Goal: Task Accomplishment & Management: Complete application form

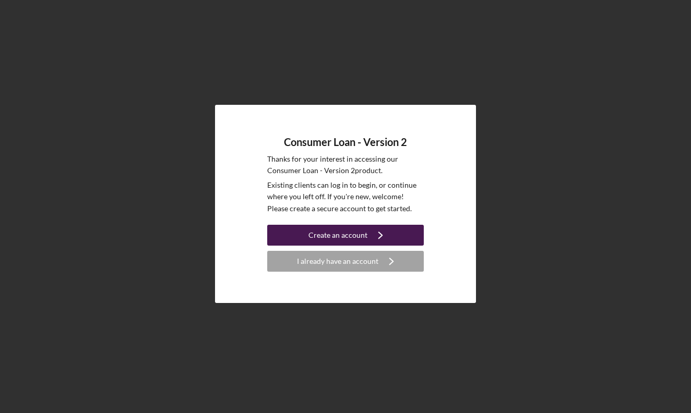
click at [364, 236] on div "Create an account" at bounding box center [337, 235] width 59 height 21
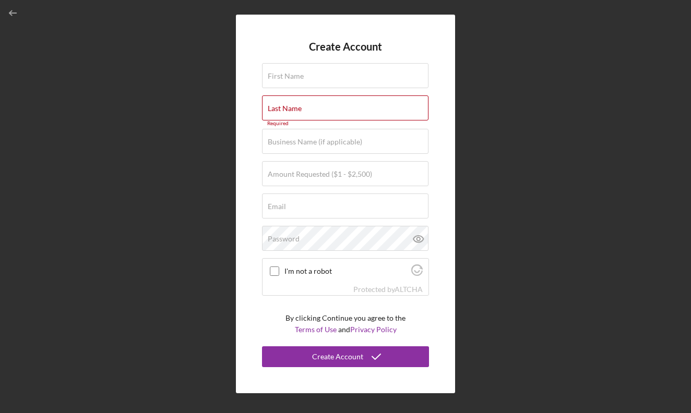
click at [344, 91] on form "Create Account First Name Required Last Name Required Business Name (if applica…" at bounding box center [345, 204] width 167 height 326
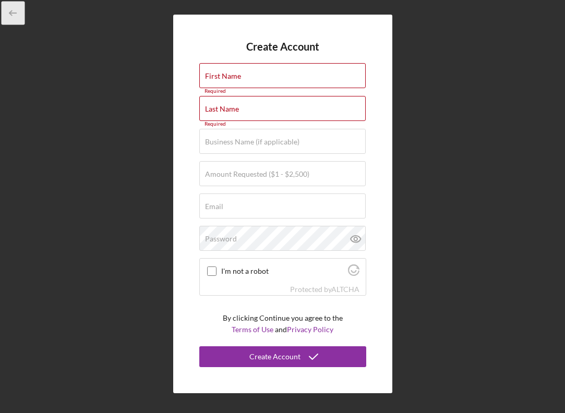
click at [8, 17] on icon "button" at bounding box center [13, 13] width 23 height 23
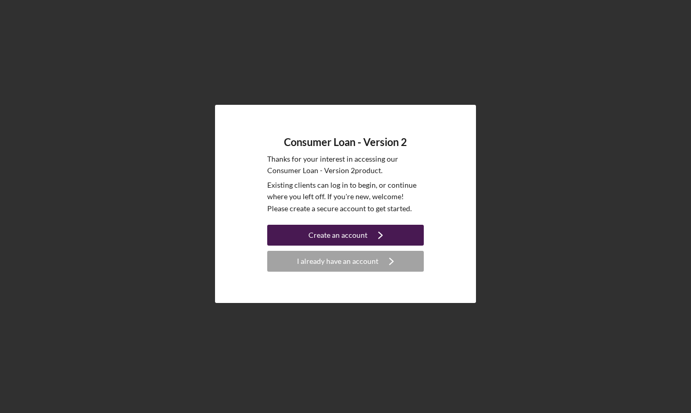
click at [383, 233] on icon "Icon/Navigate" at bounding box center [380, 235] width 26 height 26
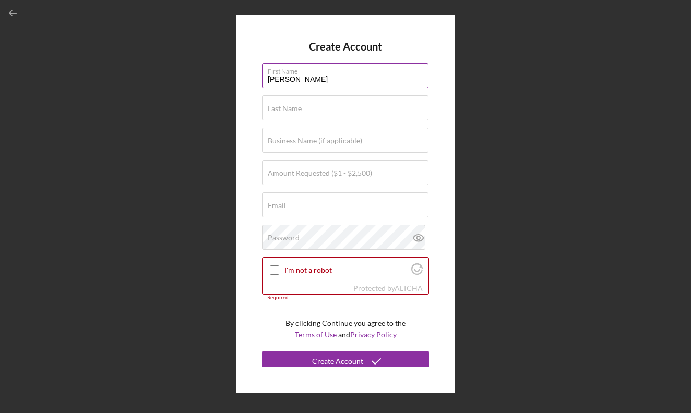
type input "[PERSON_NAME]"
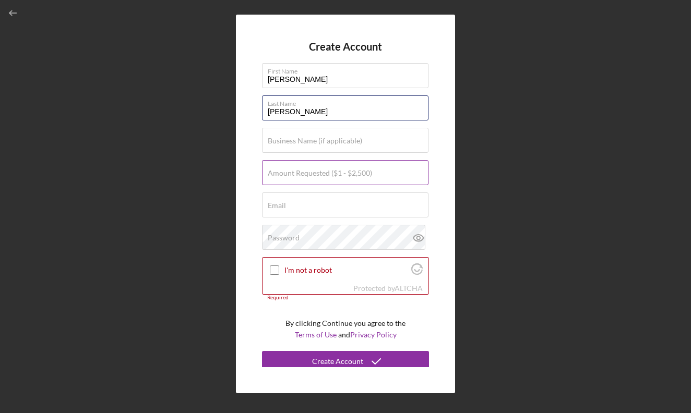
type input "[PERSON_NAME]"
click at [343, 171] on label "Amount Requested ($1 - $2,500)" at bounding box center [320, 173] width 104 height 8
click at [343, 171] on input "Amount Requested ($1 - $2,500)" at bounding box center [345, 172] width 166 height 25
type input "$1,000"
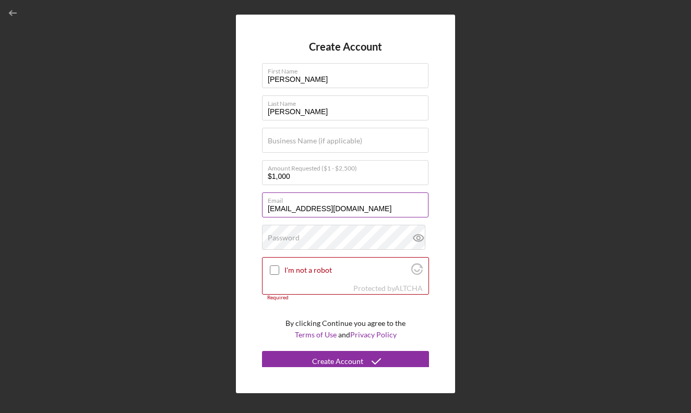
type input "[EMAIL_ADDRESS][DOMAIN_NAME]"
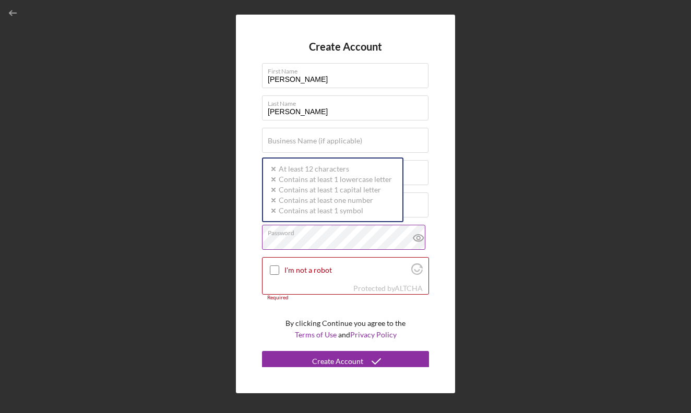
click at [331, 234] on label "Password" at bounding box center [348, 230] width 161 height 11
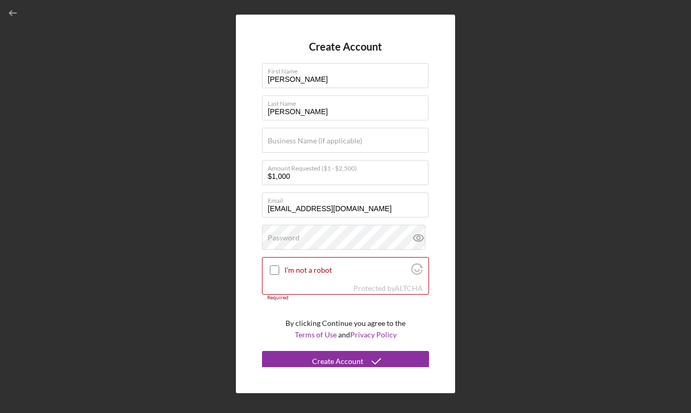
click at [231, 274] on div "Create Account First Name Denisha Last Name Burnett Business Name (if applicabl…" at bounding box center [345, 204] width 680 height 408
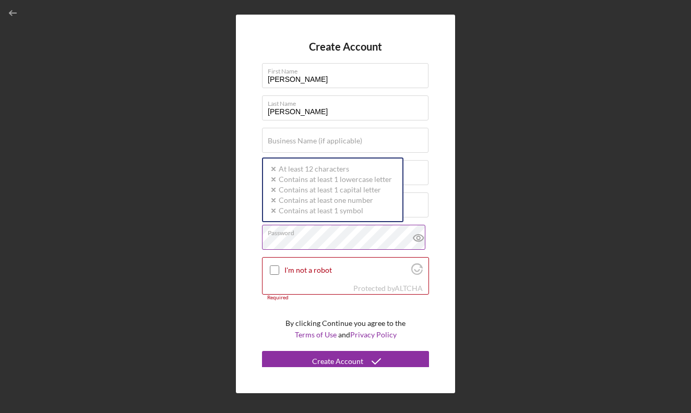
click at [299, 236] on div "Password Icon/icon-validation-no At least 12 characters Icon/icon-validation-no…" at bounding box center [345, 238] width 167 height 26
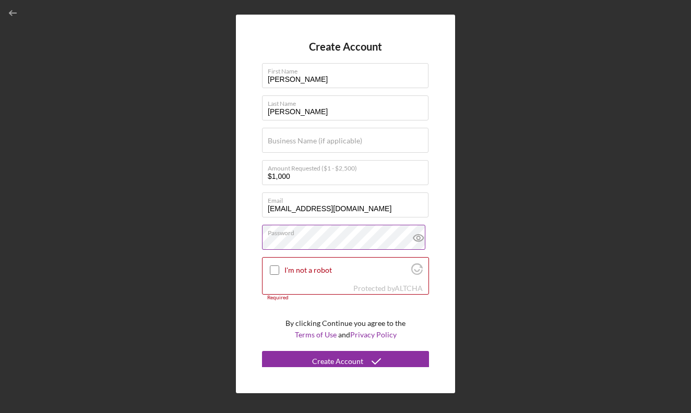
click at [419, 241] on icon at bounding box center [418, 238] width 26 height 26
click at [277, 271] on input "I'm not a robot" at bounding box center [274, 269] width 9 height 9
checkbox input "true"
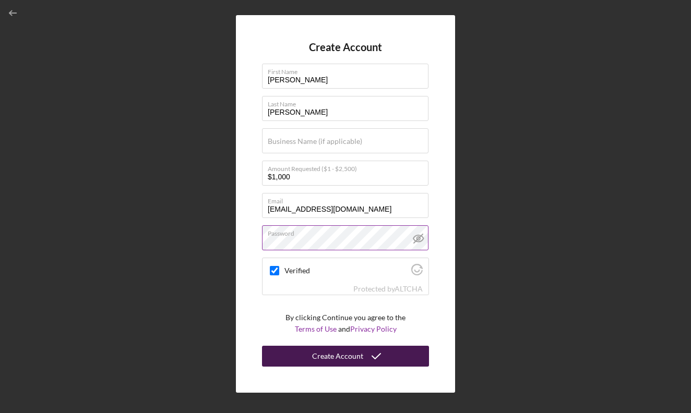
click at [360, 360] on div "Create Account" at bounding box center [337, 356] width 51 height 21
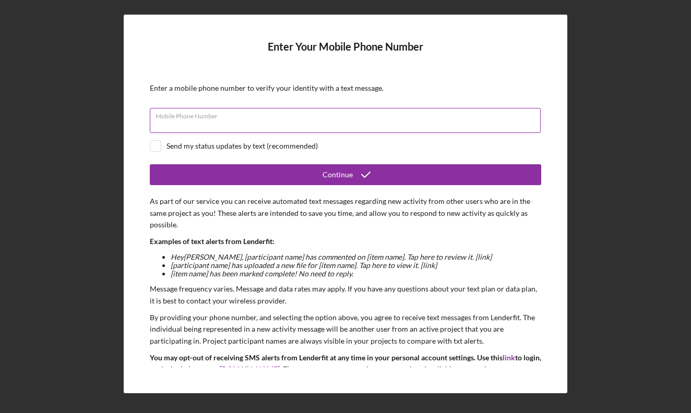
click at [283, 122] on input "Mobile Phone Number" at bounding box center [345, 120] width 391 height 25
type input "(314) 614-0935"
click at [314, 152] on form "Enter Your Mobile Phone Number Enter a mobile phone number to verify your ident…" at bounding box center [345, 204] width 391 height 326
click at [163, 146] on div "Send my status updates by text (recommended)" at bounding box center [345, 145] width 391 height 11
checkbox input "true"
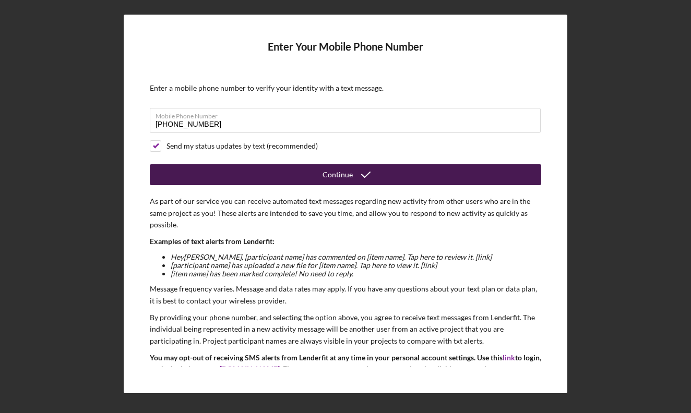
click at [243, 175] on button "Continue" at bounding box center [345, 174] width 391 height 21
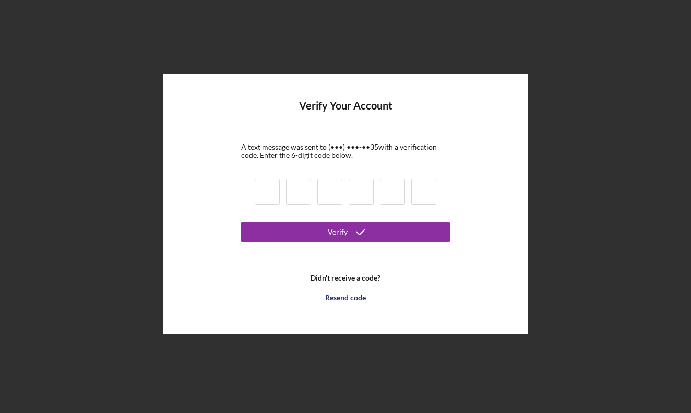
click at [265, 188] on input at bounding box center [267, 192] width 25 height 26
type input "1"
type input "9"
type input "1"
type input "4"
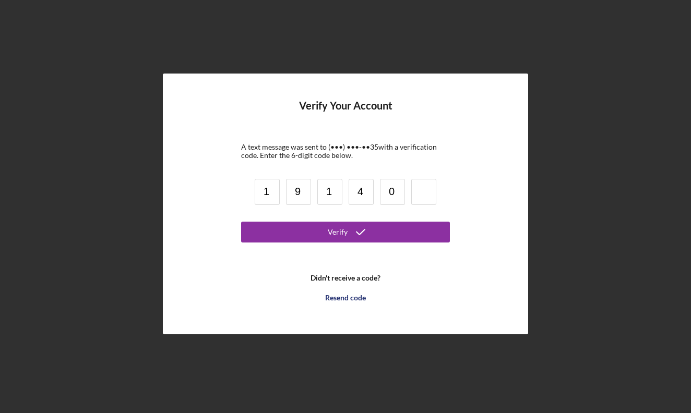
type input "0"
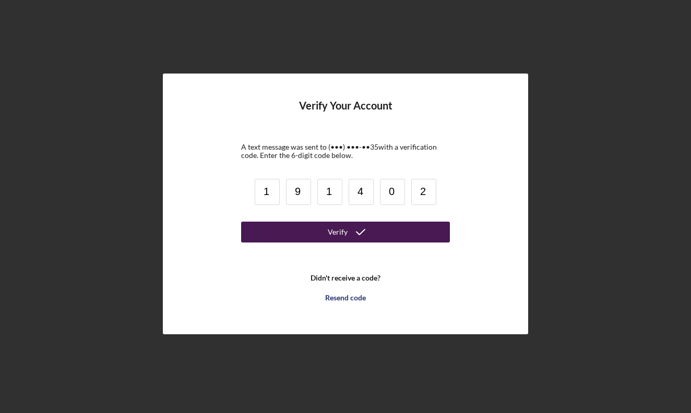
type input "2"
click at [307, 236] on button "Verify" at bounding box center [345, 232] width 209 height 21
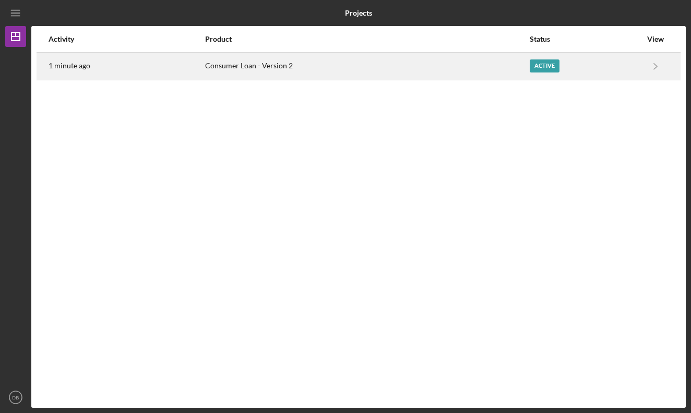
click at [536, 66] on div "Active" at bounding box center [544, 65] width 30 height 13
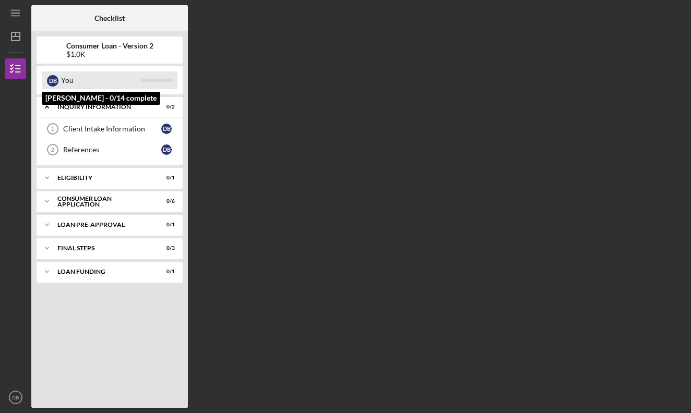
click at [88, 83] on div "You" at bounding box center [101, 80] width 80 height 18
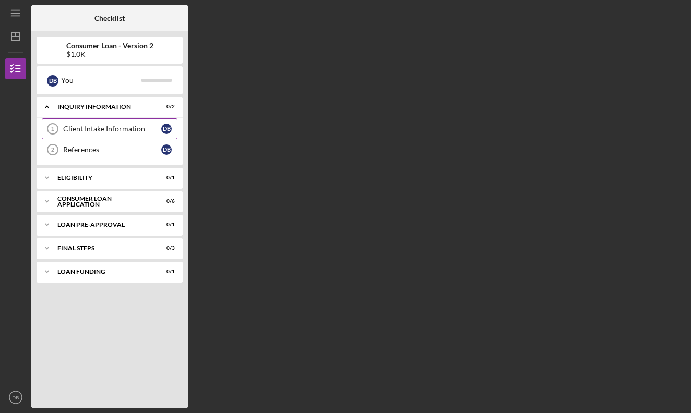
click at [95, 127] on div "Client Intake Information" at bounding box center [112, 129] width 98 height 8
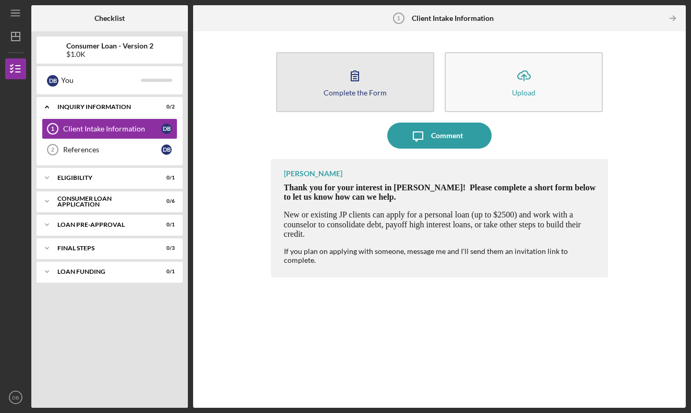
click at [394, 92] on button "Complete the Form Form" at bounding box center [355, 82] width 158 height 60
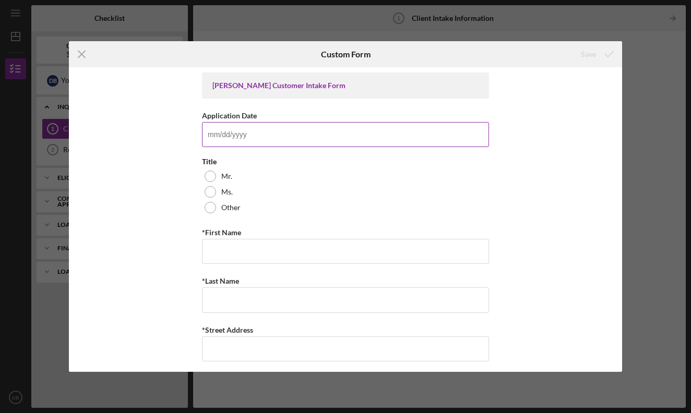
click at [322, 134] on input "Application Date" at bounding box center [345, 134] width 287 height 25
type input "09/08/2026"
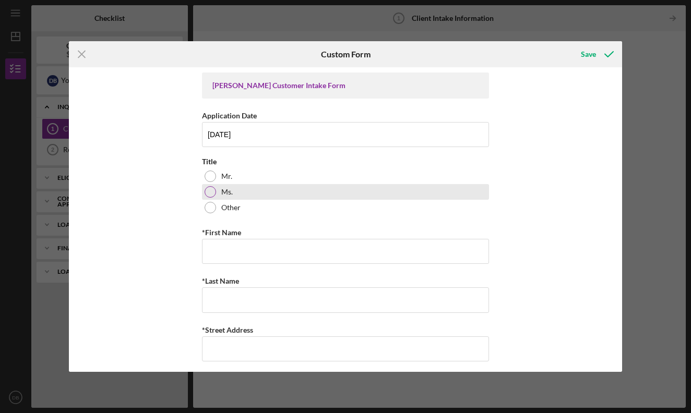
click at [210, 194] on div at bounding box center [209, 191] width 11 height 11
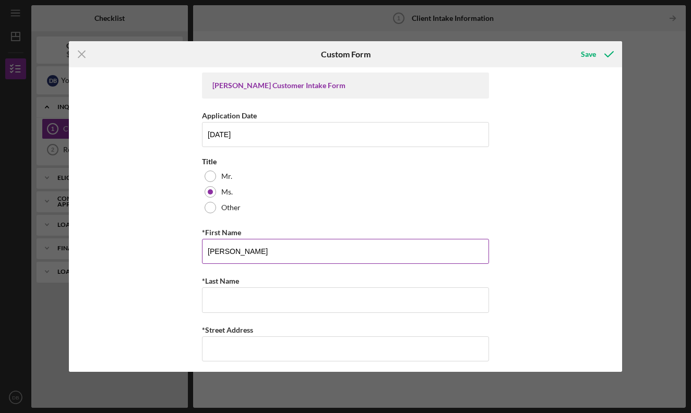
type input "Denisha"
type input "Burnett"
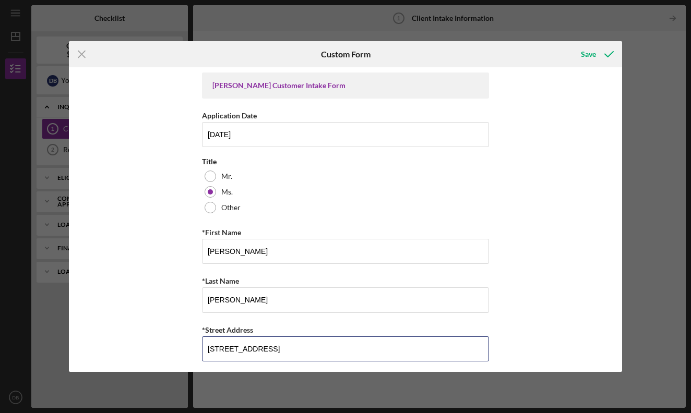
type input "1005 N. 18th St"
click at [624, 282] on div "Icon/Menu Close Custom Form Save Justine PETERSEN Customer Intake Form Applicat…" at bounding box center [345, 206] width 691 height 413
click at [595, 283] on div "Justine PETERSEN Customer Intake Form Application Date 09/08/2026 Title Mr. Ms.…" at bounding box center [345, 219] width 552 height 305
click at [651, 288] on div "Icon/Menu Close Custom Form Save Justine PETERSEN Customer Intake Form Applicat…" at bounding box center [345, 206] width 691 height 413
click at [578, 321] on div "Justine PETERSEN Customer Intake Form Application Date 09/08/2026 Title Mr. Ms.…" at bounding box center [345, 219] width 552 height 305
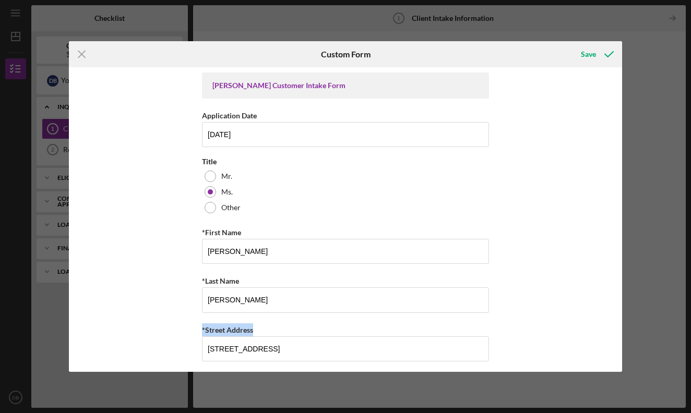
click at [578, 318] on div "Justine PETERSEN Customer Intake Form Application Date 09/08/2026 Title Mr. Ms.…" at bounding box center [345, 219] width 552 height 305
click at [578, 320] on div "Justine PETERSEN Customer Intake Form Application Date 09/08/2026 Title Mr. Ms.…" at bounding box center [345, 219] width 552 height 305
drag, startPoint x: 626, startPoint y: 367, endPoint x: 607, endPoint y: 357, distance: 21.0
click at [607, 357] on div "Icon/Menu Close Custom Form Save Justine PETERSEN Customer Intake Form Applicat…" at bounding box center [345, 206] width 691 height 413
click at [607, 357] on div "Justine PETERSEN Customer Intake Form Application Date 09/08/2026 Title Mr. Ms.…" at bounding box center [345, 219] width 552 height 305
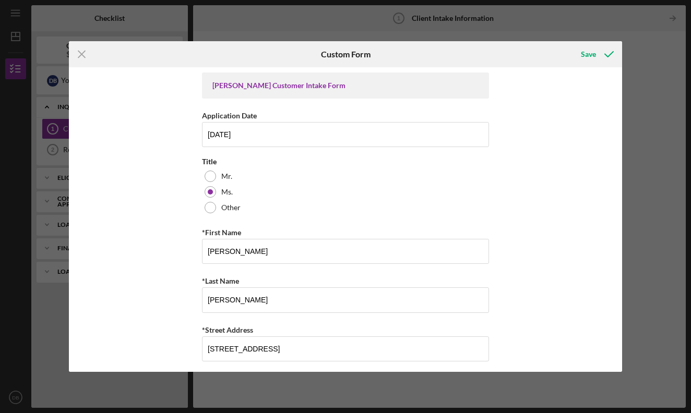
click at [607, 357] on div "Justine PETERSEN Customer Intake Form Application Date 09/08/2026 Title Mr. Ms.…" at bounding box center [345, 219] width 552 height 305
drag, startPoint x: 618, startPoint y: 148, endPoint x: 618, endPoint y: 164, distance: 15.6
click at [618, 165] on div "Justine PETERSEN Customer Intake Form Application Date 09/08/2026 Title Mr. Ms.…" at bounding box center [345, 219] width 552 height 305
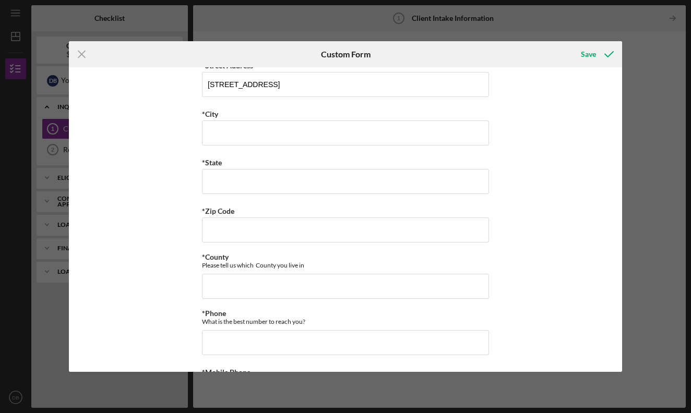
scroll to position [261, 0]
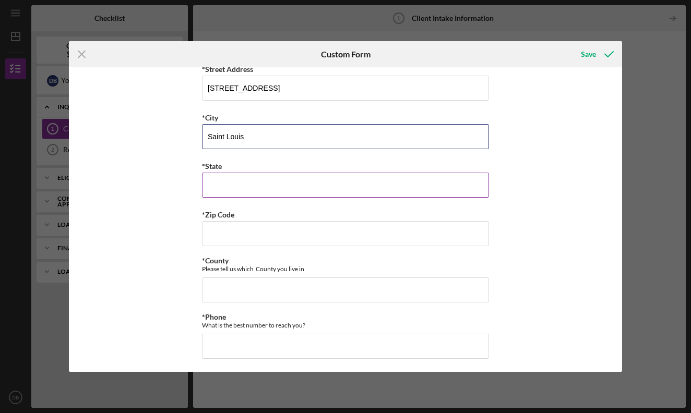
type input "Saint Louis"
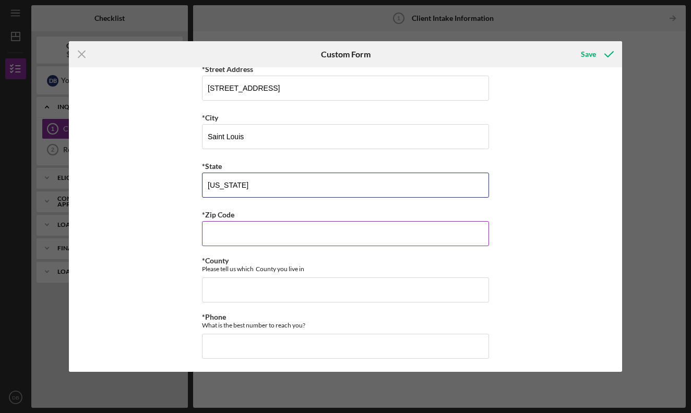
type input "Missouri"
type input "63,106"
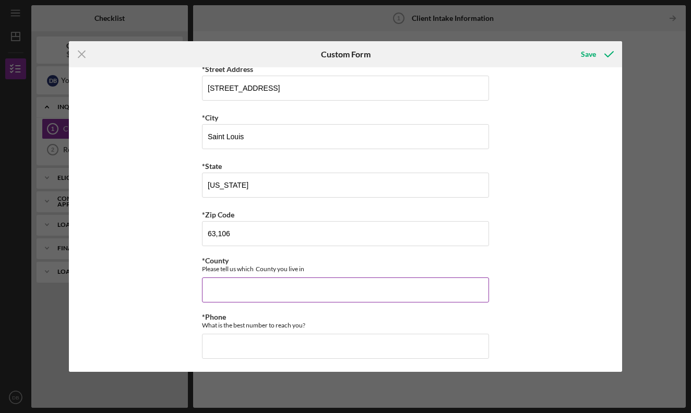
click at [358, 293] on input "*County" at bounding box center [345, 289] width 287 height 25
type input "St. Louis City"
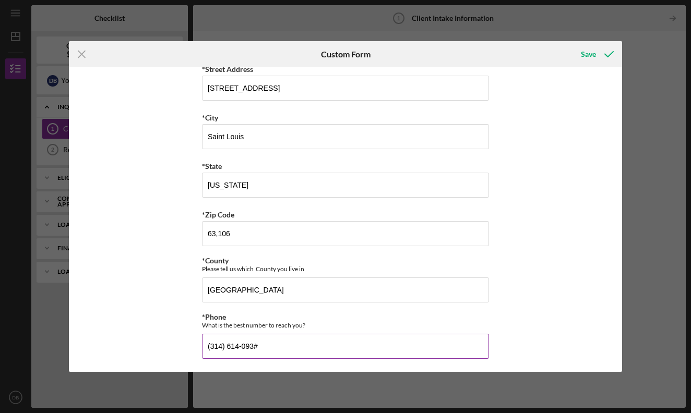
type input "(314) 614-0935"
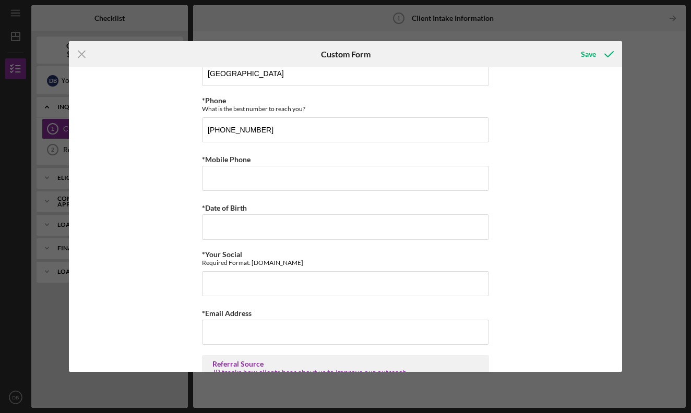
scroll to position [475, 0]
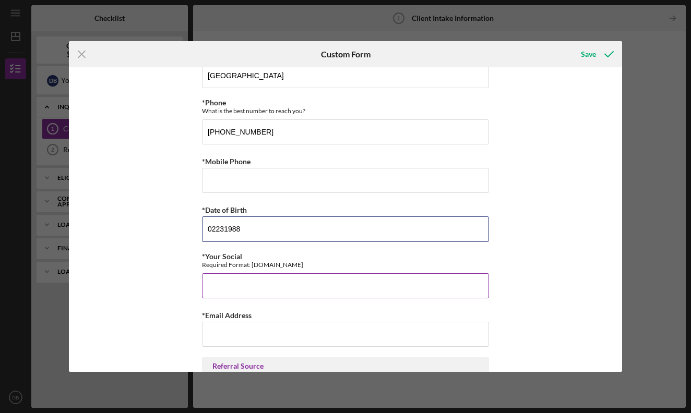
type input "02231988"
click at [384, 292] on input "*Your Social" at bounding box center [345, 285] width 287 height 25
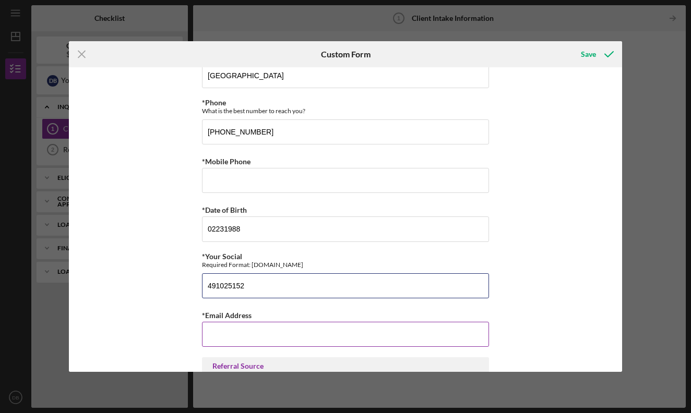
type input "491025152"
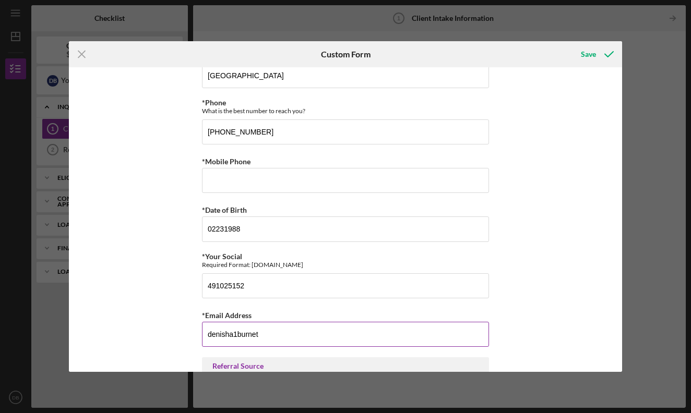
type input "denisha1burnett"
type input "denisha1burnett@gmail.com"
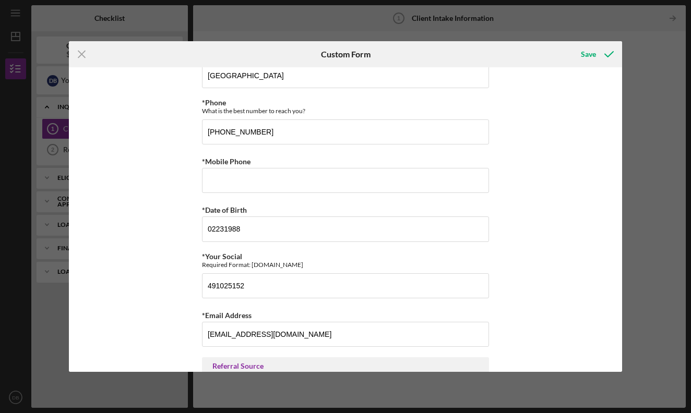
click at [553, 319] on div "Justine PETERSEN Customer Intake Form Application Date 09/08/2026 Title Mr. Ms.…" at bounding box center [345, 219] width 552 height 305
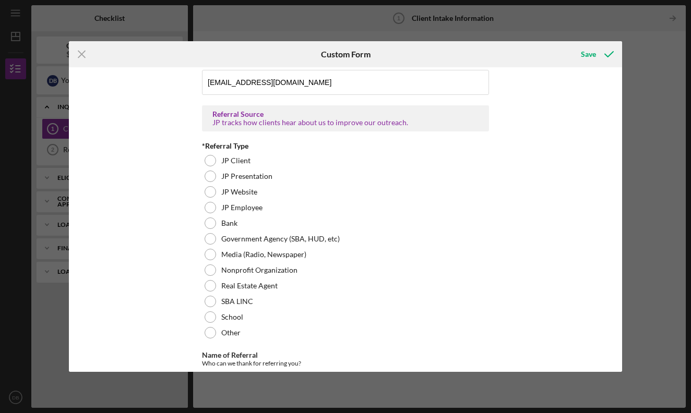
scroll to position [731, 0]
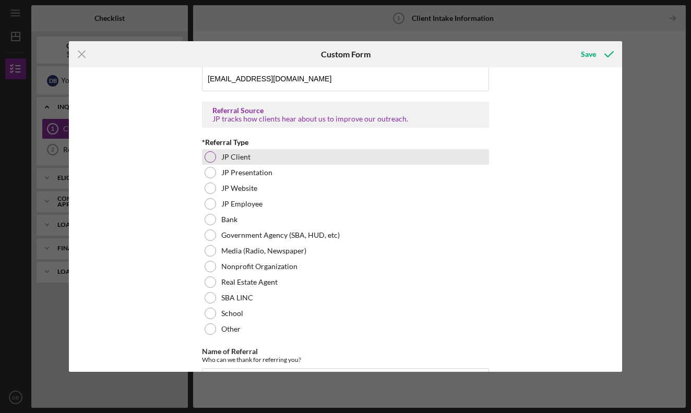
click at [208, 160] on div at bounding box center [209, 156] width 11 height 11
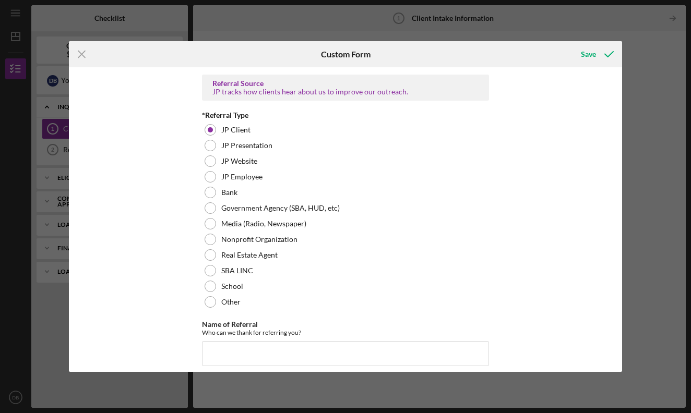
scroll to position [767, 0]
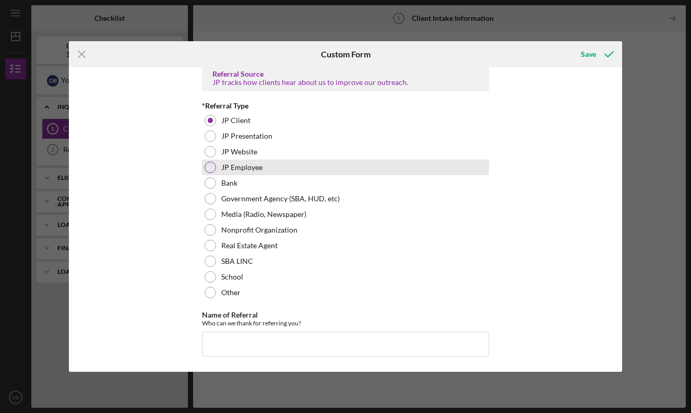
click at [208, 171] on div at bounding box center [209, 167] width 11 height 11
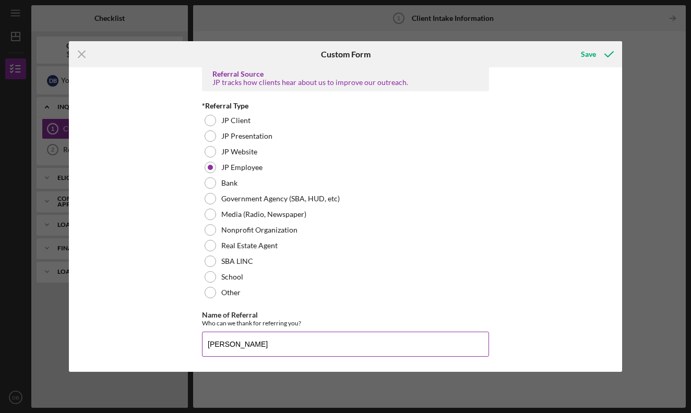
click at [333, 344] on input "Nikki" at bounding box center [345, 344] width 287 height 25
type input "Nikki Wilson"
click at [588, 47] on div "Save" at bounding box center [587, 54] width 15 height 21
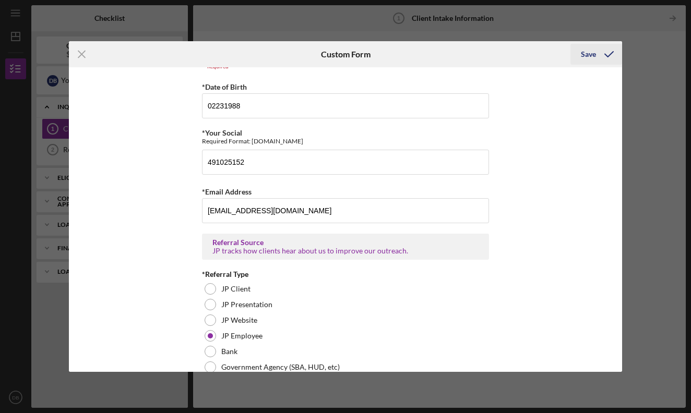
scroll to position [563, 0]
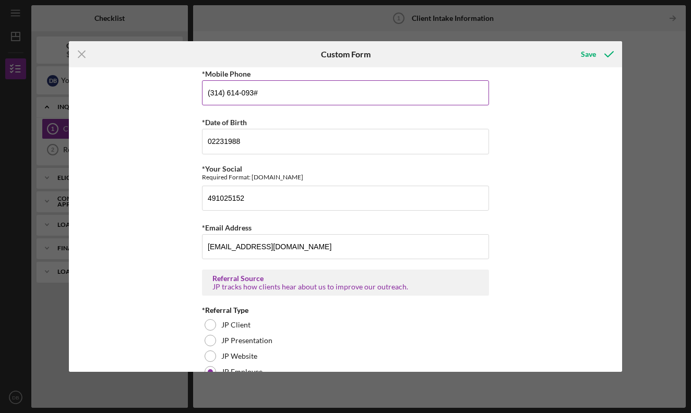
type input "(314) 614-0935"
click at [591, 60] on div "Save" at bounding box center [587, 54] width 15 height 21
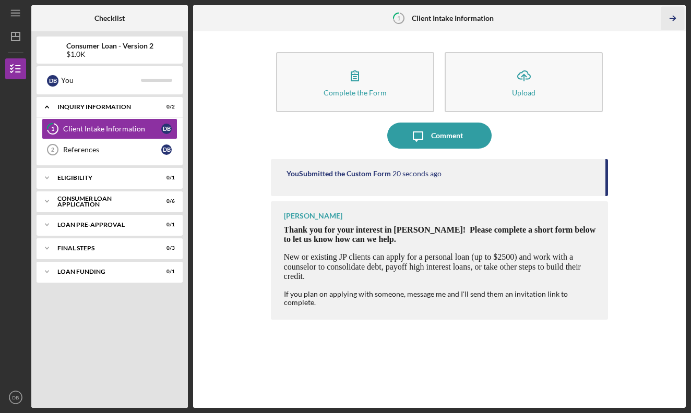
click at [676, 18] on icon "Icon/Table Pagination Arrow" at bounding box center [672, 18] width 23 height 23
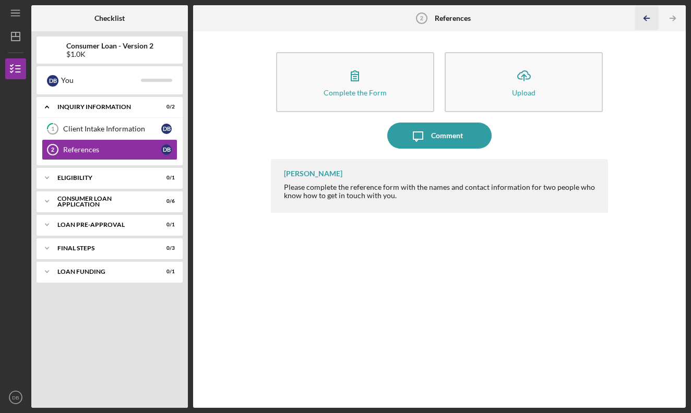
click at [644, 18] on polyline "button" at bounding box center [645, 18] width 3 height 5
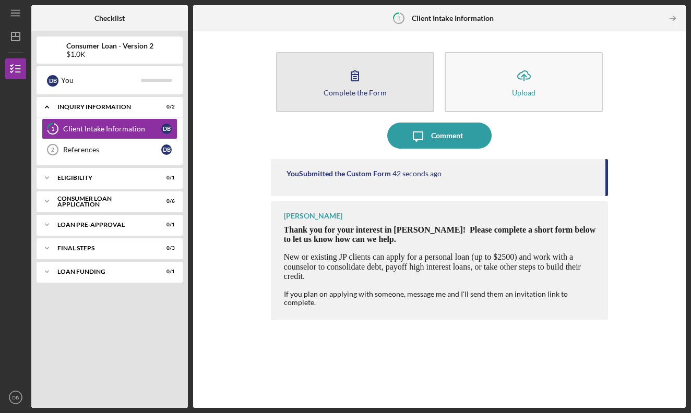
click at [342, 105] on button "Complete the Form Form" at bounding box center [355, 82] width 158 height 60
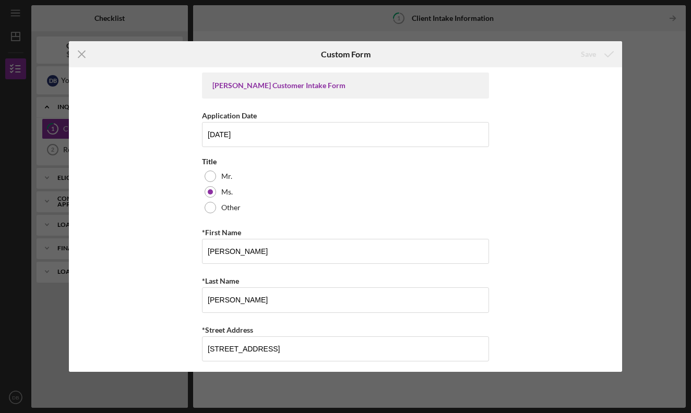
click at [572, 208] on div "Justine PETERSEN Customer Intake Form Application Date 09/08/2026 Title Mr. Ms.…" at bounding box center [345, 219] width 552 height 305
drag, startPoint x: 617, startPoint y: 135, endPoint x: 623, endPoint y: 137, distance: 6.6
click at [623, 137] on div "Icon/Menu Close Custom Form Save Justine PETERSEN Customer Intake Form Applicat…" at bounding box center [345, 206] width 691 height 413
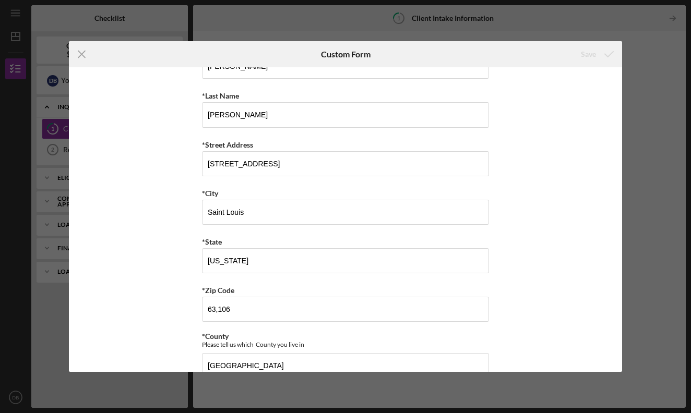
scroll to position [323, 0]
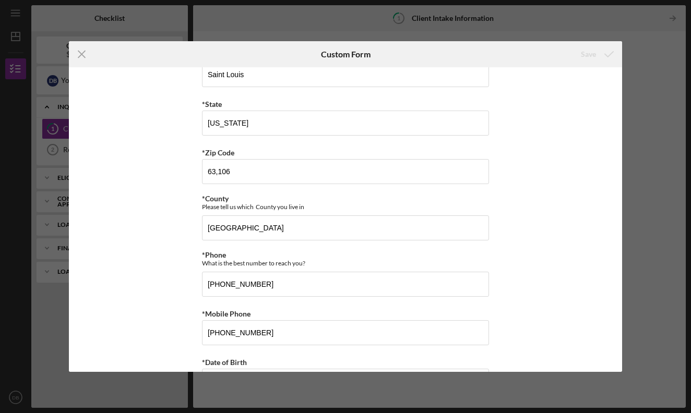
drag, startPoint x: 621, startPoint y: 204, endPoint x: 623, endPoint y: 233, distance: 28.7
click at [623, 233] on div "Icon/Menu Close Custom Form Save Justine PETERSEN Customer Intake Form Applicat…" at bounding box center [345, 206] width 691 height 413
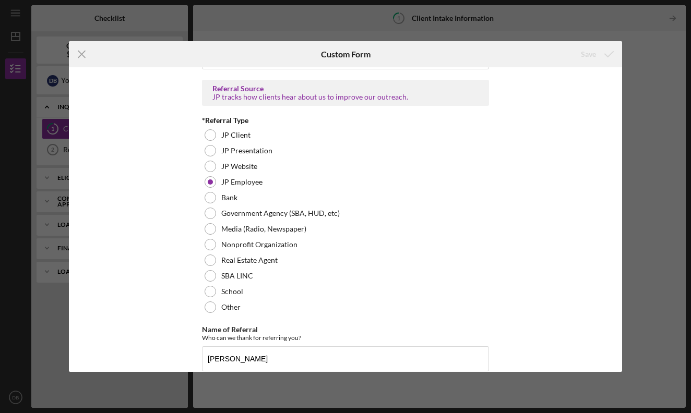
scroll to position [767, 0]
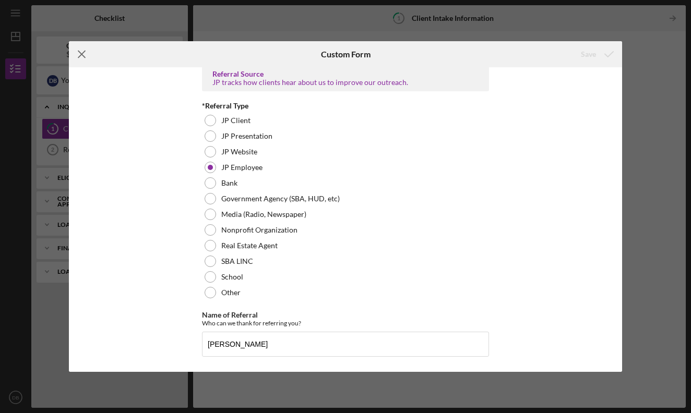
click at [89, 46] on icon "Icon/Menu Close" at bounding box center [82, 54] width 26 height 26
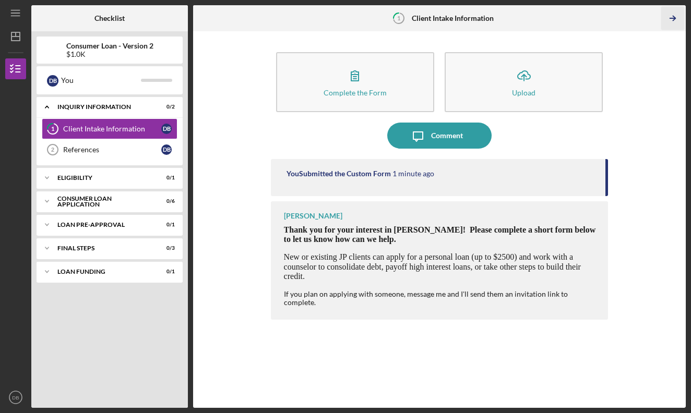
click at [676, 19] on icon "Icon/Table Pagination Arrow" at bounding box center [672, 18] width 23 height 23
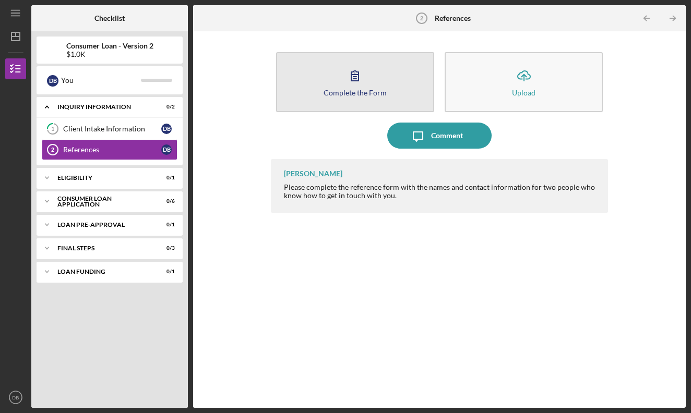
click at [382, 109] on button "Complete the Form Form" at bounding box center [355, 82] width 158 height 60
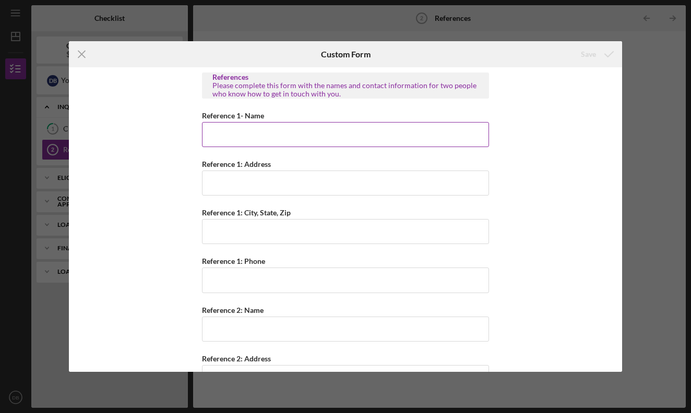
click at [381, 141] on input "Reference 1- Name" at bounding box center [345, 134] width 287 height 25
type input "Britney Hadden"
click at [370, 176] on input "Reference 1: Address" at bounding box center [345, 183] width 287 height 25
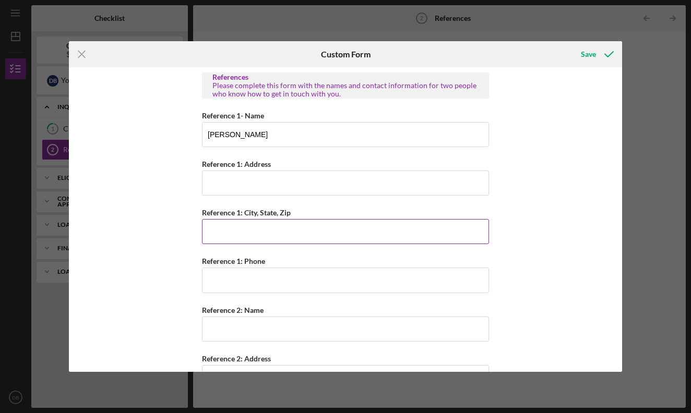
click at [355, 232] on input "Reference 1: City, State, Zip" at bounding box center [345, 231] width 287 height 25
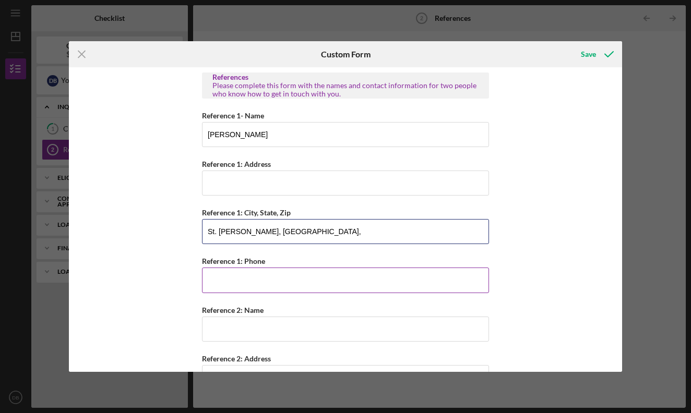
type input "St. Charles, MO,"
click at [341, 288] on input "Reference 1: Phone" at bounding box center [345, 280] width 287 height 25
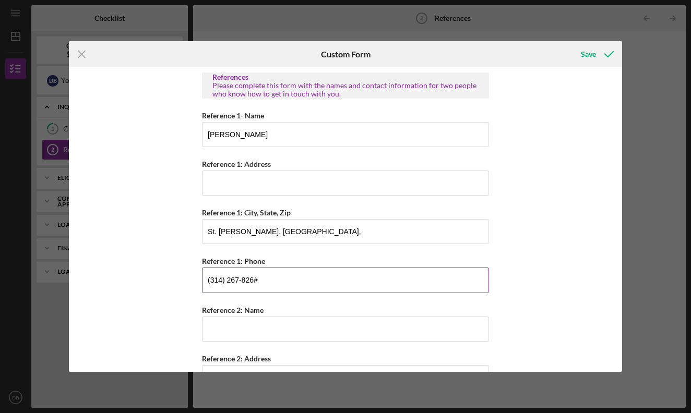
type input "(314) 267-8260"
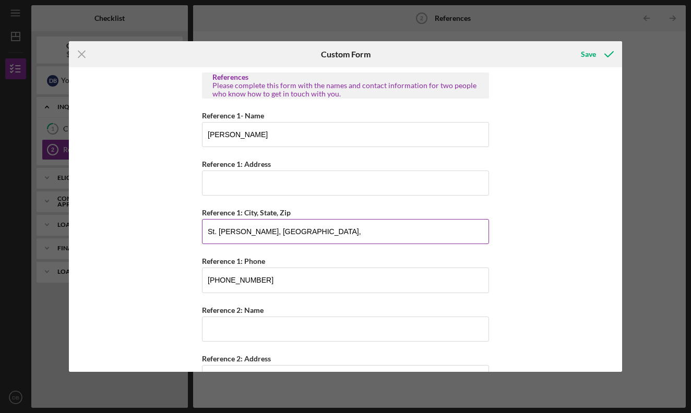
click at [322, 237] on input "St. Charles, MO," at bounding box center [345, 231] width 287 height 25
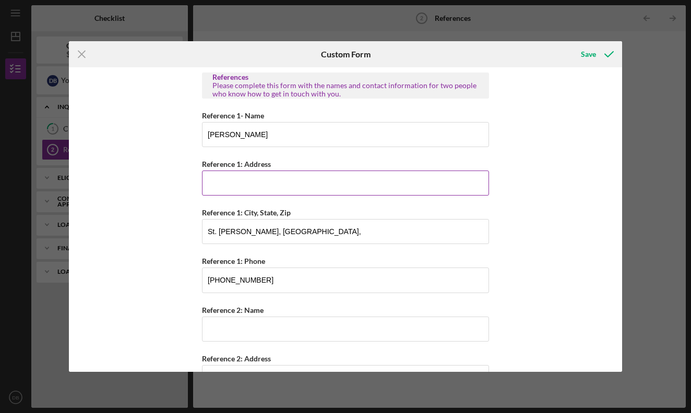
click at [238, 189] on input "Reference 1: Address" at bounding box center [345, 183] width 287 height 25
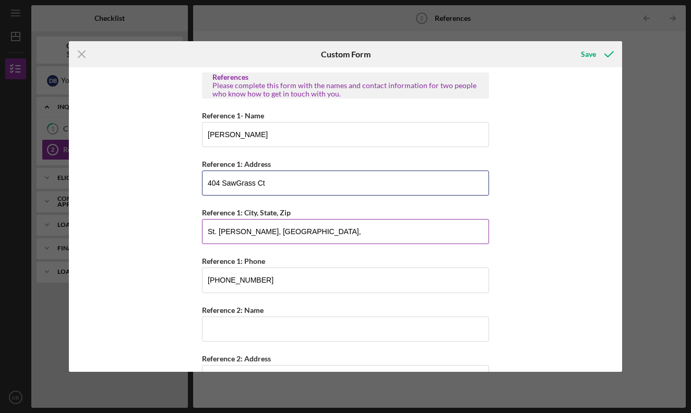
type input "404 SawGrass Ct"
click at [276, 233] on input "St. Charles, MO," at bounding box center [345, 231] width 287 height 25
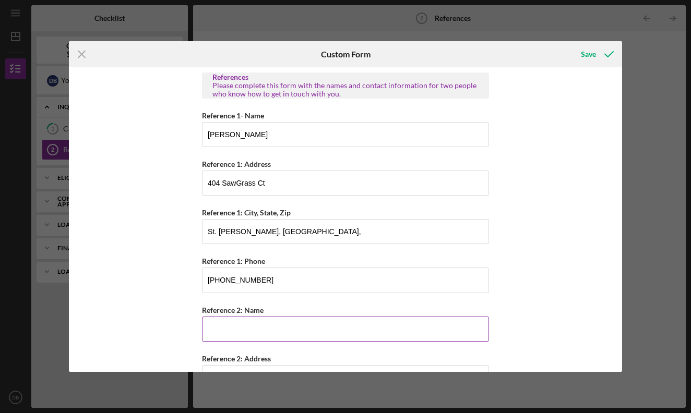
click at [308, 329] on input "Reference 2: Name" at bounding box center [345, 329] width 287 height 25
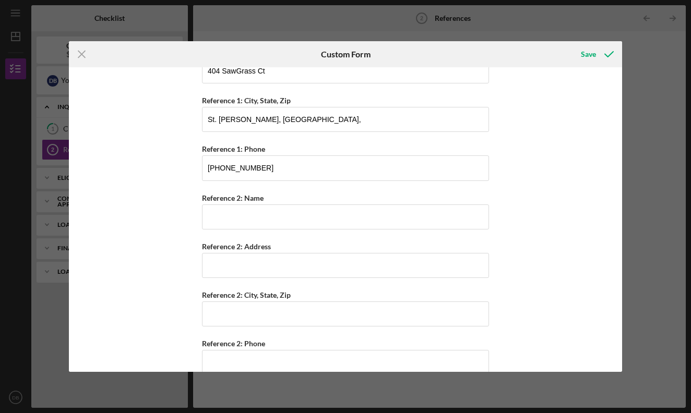
scroll to position [131, 0]
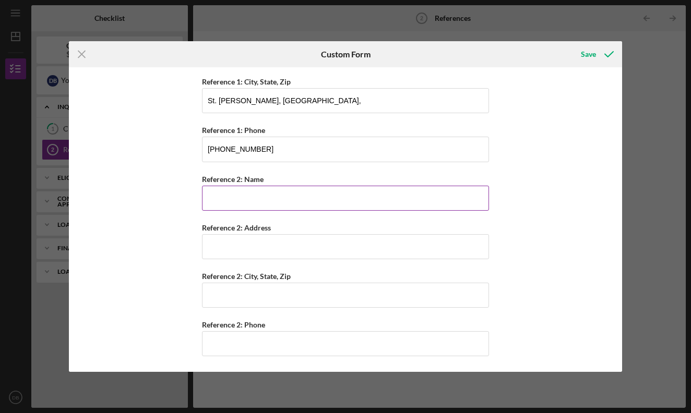
click at [344, 198] on input "Reference 2: Name" at bounding box center [345, 198] width 287 height 25
type input "Jeremey Burnett"
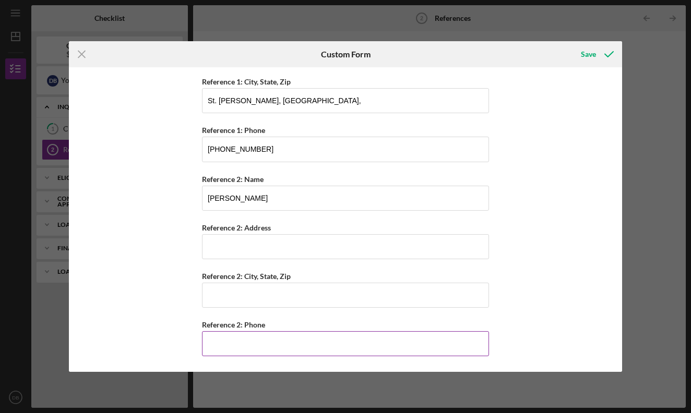
click at [325, 345] on input "Reference 2: Phone" at bounding box center [345, 343] width 287 height 25
type input "(216) 797-0673"
click at [596, 59] on icon "submit" at bounding box center [609, 54] width 26 height 26
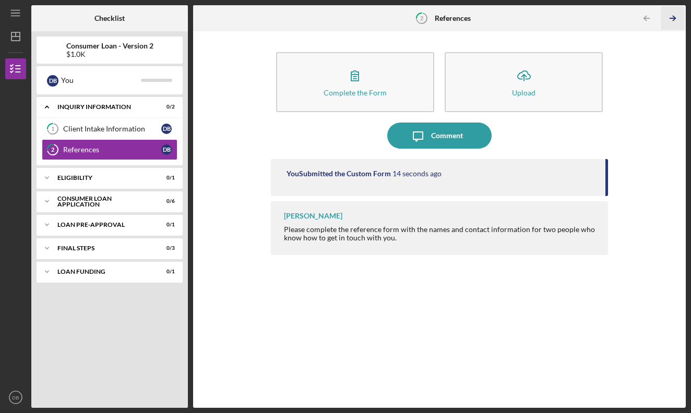
click at [673, 21] on icon "Icon/Table Pagination Arrow" at bounding box center [672, 18] width 23 height 23
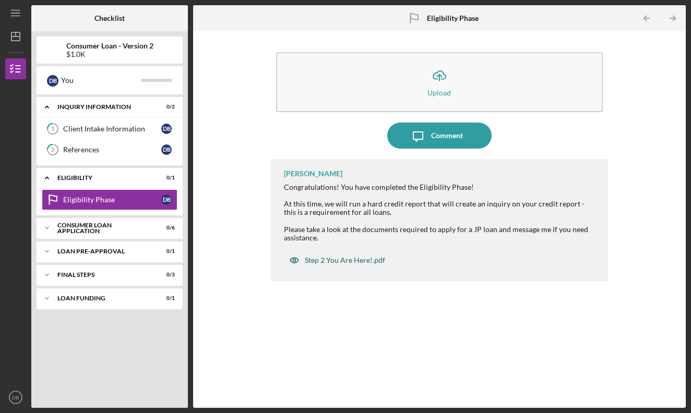
click at [356, 260] on div "Step 2 You Are Here!.pdf" at bounding box center [345, 260] width 80 height 8
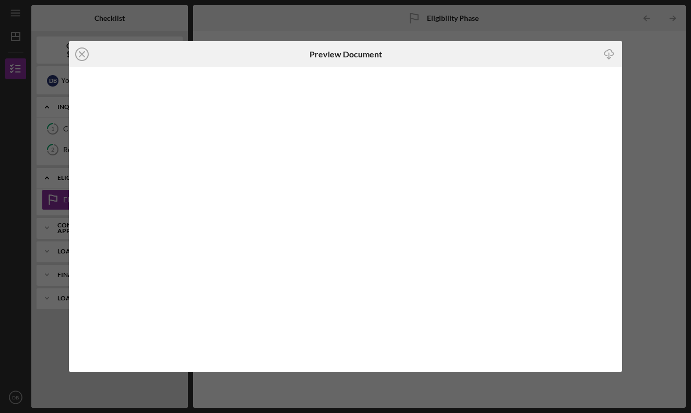
click at [614, 56] on icon "Icon/Download" at bounding box center [608, 54] width 23 height 23
click at [81, 52] on icon "Icon/Close" at bounding box center [82, 54] width 26 height 26
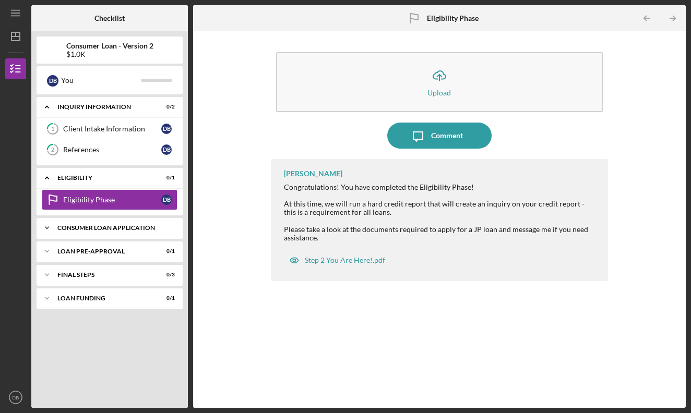
click at [131, 227] on div "Consumer Loan Application" at bounding box center [113, 228] width 112 height 6
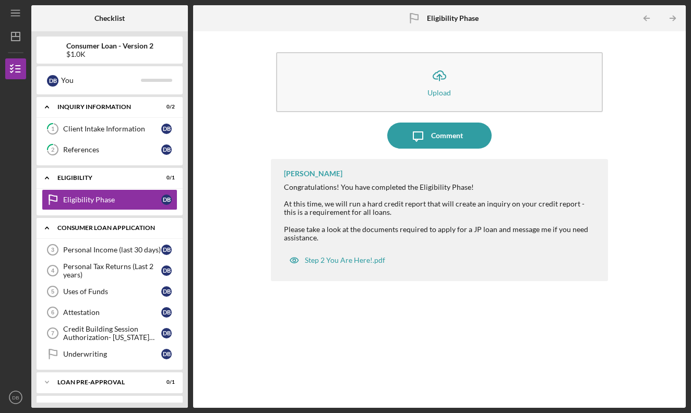
click at [134, 228] on div "Consumer Loan Application" at bounding box center [113, 228] width 112 height 6
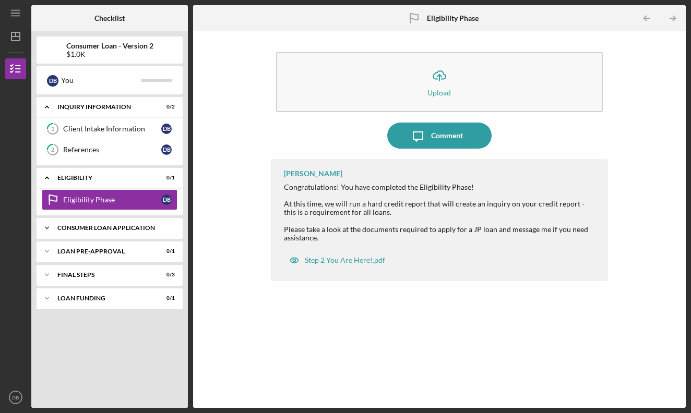
click at [134, 228] on div "Consumer Loan Application" at bounding box center [113, 228] width 112 height 6
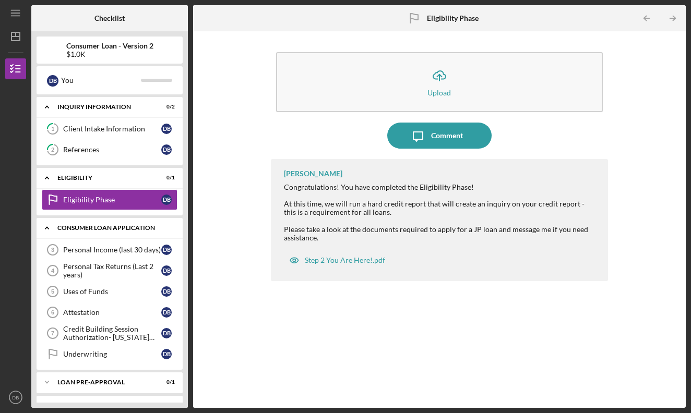
click at [102, 231] on div "Icon/Expander Consumer Loan Application 0 / 6" at bounding box center [110, 227] width 146 height 21
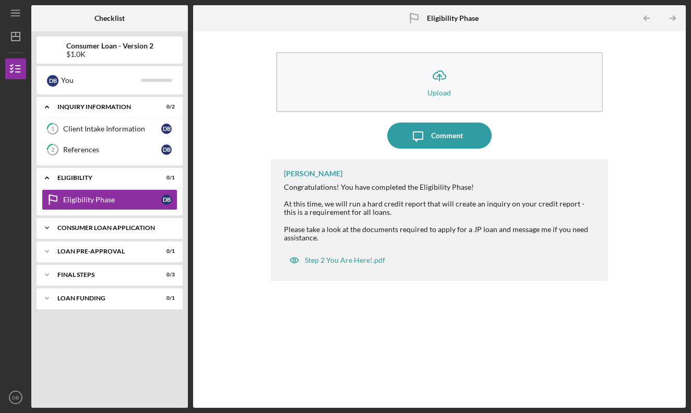
click at [128, 229] on div "Consumer Loan Application" at bounding box center [113, 228] width 112 height 6
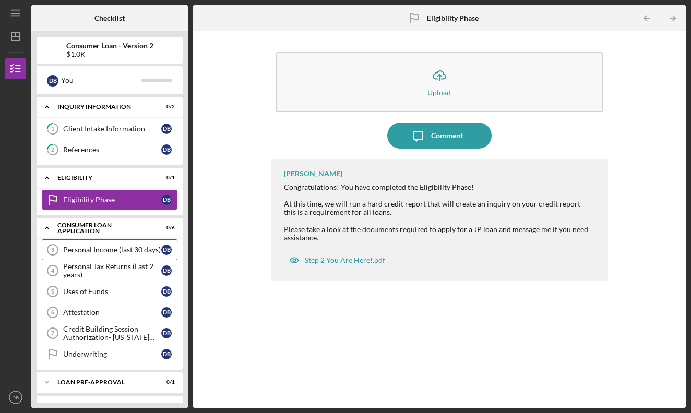
click at [127, 252] on div "Personal Income (last 30 days)" at bounding box center [112, 250] width 98 height 8
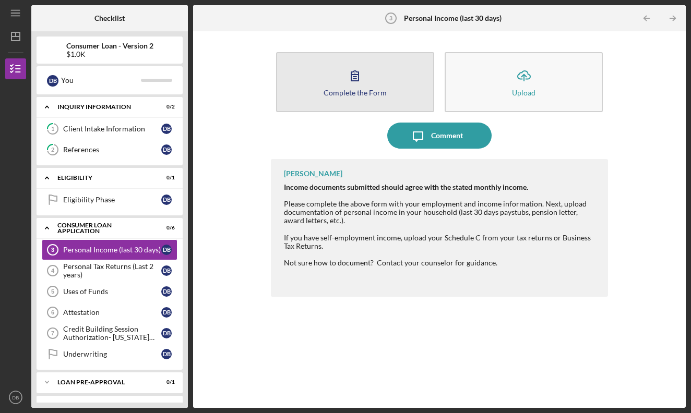
click at [346, 68] on icon "button" at bounding box center [355, 76] width 26 height 26
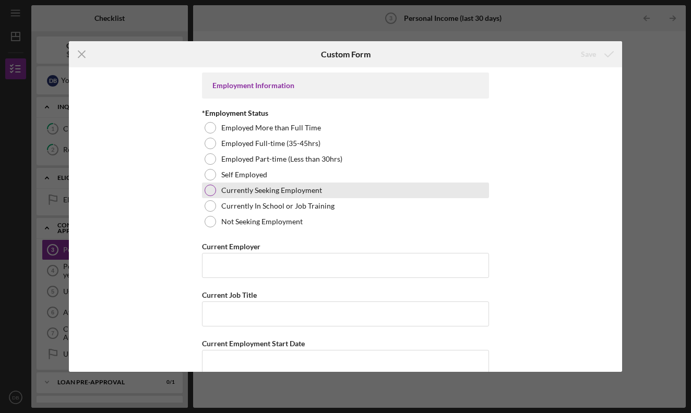
click at [209, 192] on div at bounding box center [209, 190] width 11 height 11
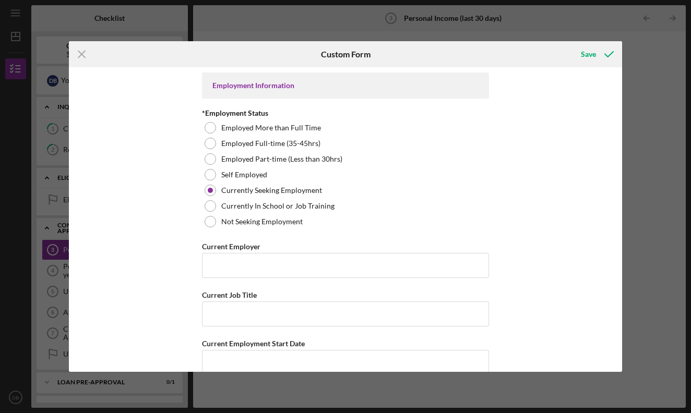
click at [618, 241] on div "Employment Information *Employment Status Employed More than Full Time Employed…" at bounding box center [345, 219] width 552 height 305
drag, startPoint x: 618, startPoint y: 161, endPoint x: 618, endPoint y: 209, distance: 48.0
click at [618, 208] on div "Employment Information *Employment Status Employed More than Full Time Employed…" at bounding box center [345, 219] width 552 height 305
click at [618, 209] on div "Employment Information *Employment Status Employed More than Full Time Employed…" at bounding box center [345, 219] width 552 height 305
drag, startPoint x: 567, startPoint y: 155, endPoint x: 578, endPoint y: 147, distance: 13.8
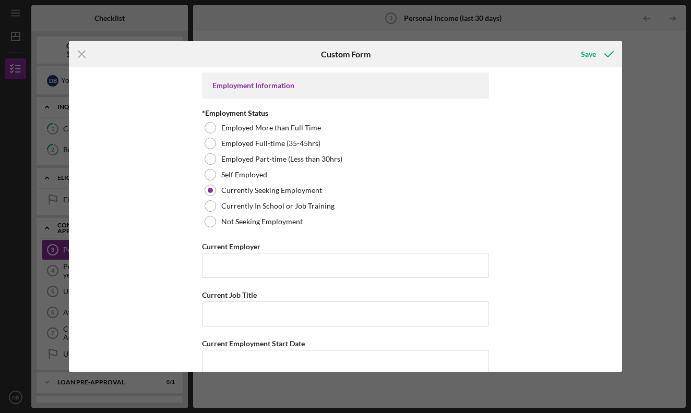
click at [567, 155] on div "Employment Information *Employment Status Employed More than Full Time Employed…" at bounding box center [345, 219] width 552 height 305
drag, startPoint x: 578, startPoint y: 147, endPoint x: 566, endPoint y: 140, distance: 14.0
click at [577, 144] on div "Employment Information *Employment Status Employed More than Full Time Employed…" at bounding box center [345, 219] width 552 height 305
click at [566, 140] on div "Employment Information *Employment Status Employed More than Full Time Employed…" at bounding box center [345, 219] width 552 height 305
click at [567, 137] on div "Employment Information *Employment Status Employed More than Full Time Employed…" at bounding box center [345, 219] width 552 height 305
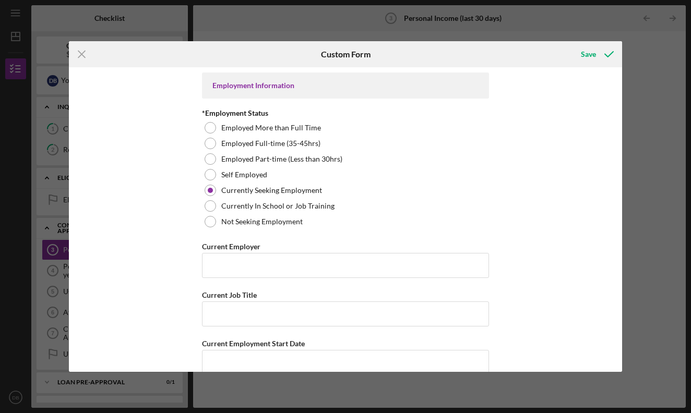
click at [568, 166] on div "Employment Information *Employment Status Employed More than Full Time Employed…" at bounding box center [345, 219] width 552 height 305
drag, startPoint x: 575, startPoint y: 222, endPoint x: 578, endPoint y: 216, distance: 6.5
click at [575, 219] on div "Employment Information *Employment Status Employed More than Full Time Employed…" at bounding box center [345, 219] width 552 height 305
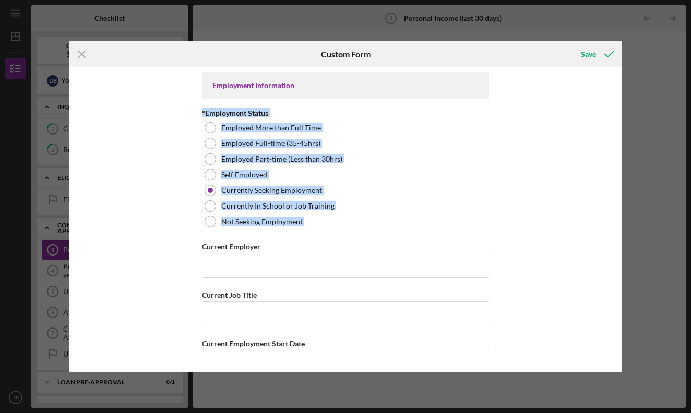
drag, startPoint x: 508, startPoint y: 234, endPoint x: 602, endPoint y: 90, distance: 171.7
click at [600, 86] on div "Employment Information *Employment Status Employed More than Full Time Employed…" at bounding box center [345, 219] width 552 height 305
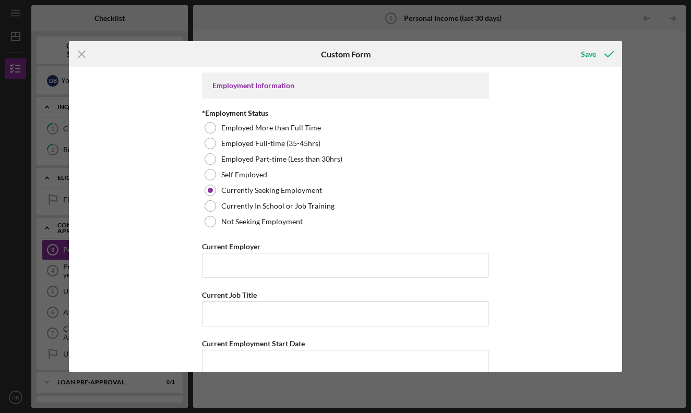
drag, startPoint x: 602, startPoint y: 90, endPoint x: 136, endPoint y: 105, distance: 466.5
click at [136, 105] on div "Employment Information *Employment Status Employed More than Full Time Employed…" at bounding box center [345, 219] width 552 height 305
click at [88, 58] on icon "Icon/Menu Close" at bounding box center [82, 54] width 26 height 26
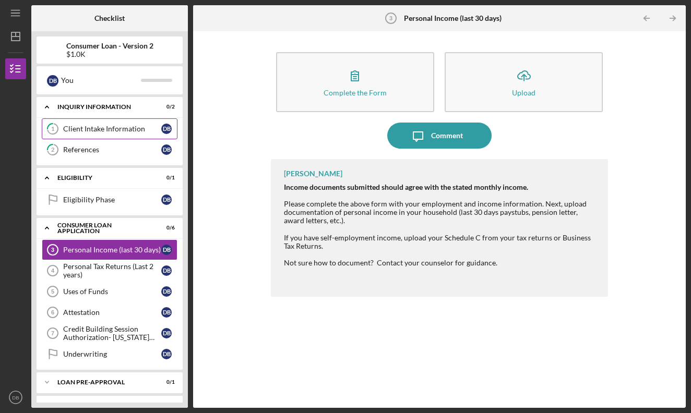
click at [143, 132] on div "Client Intake Information" at bounding box center [112, 129] width 98 height 8
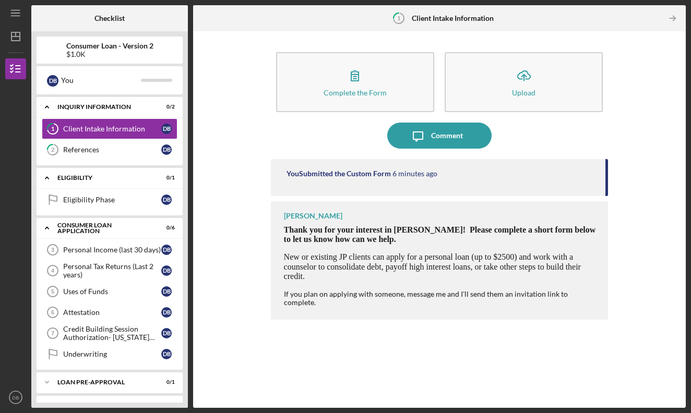
click at [385, 174] on div "You Submitted the Custom Form" at bounding box center [338, 174] width 104 height 8
click at [387, 184] on div "You Submitted the Custom Form 6 minutes ago" at bounding box center [439, 177] width 337 height 37
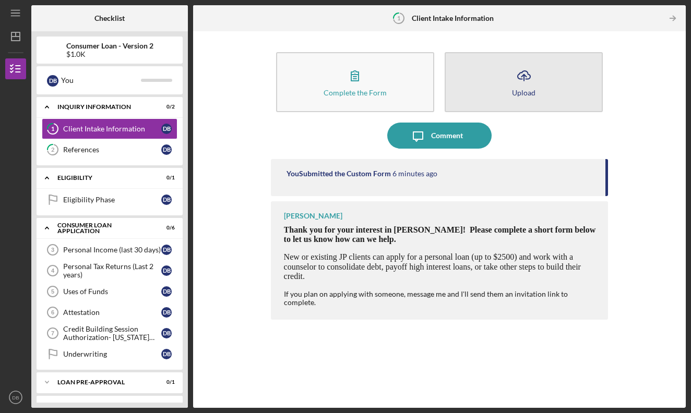
click at [485, 110] on button "Icon/Upload Upload" at bounding box center [523, 82] width 158 height 60
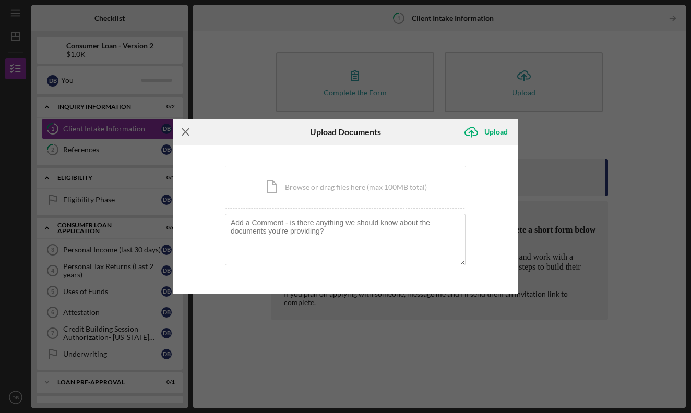
click at [178, 136] on icon "Icon/Menu Close" at bounding box center [186, 132] width 26 height 26
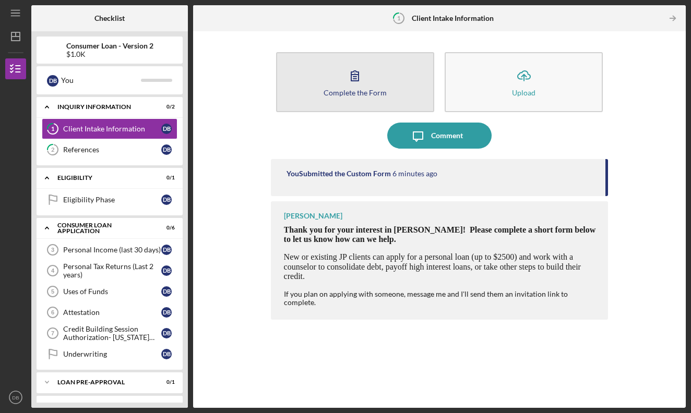
click at [324, 103] on button "Complete the Form Form" at bounding box center [355, 82] width 158 height 60
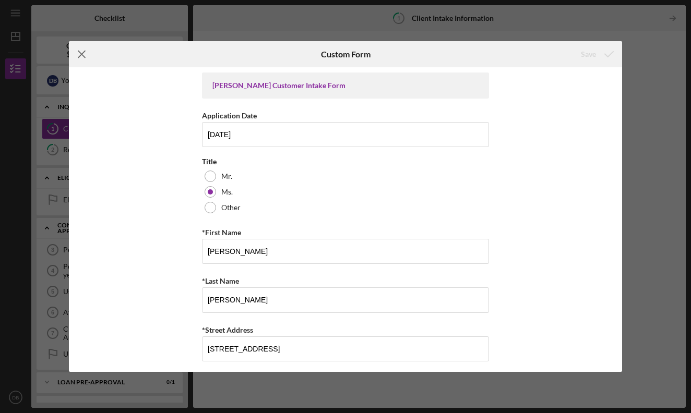
click at [87, 58] on icon "Icon/Menu Close" at bounding box center [82, 54] width 26 height 26
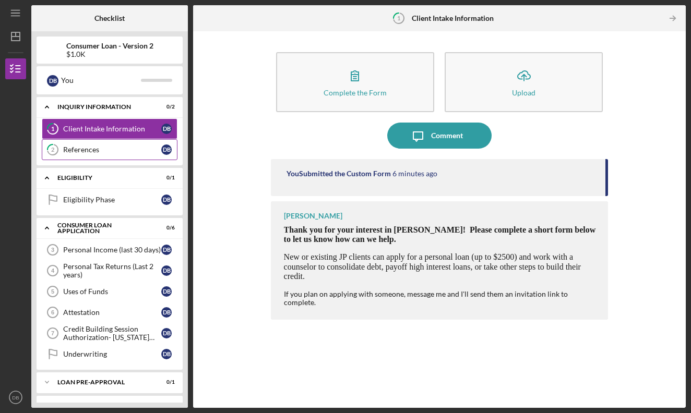
click at [141, 156] on link "2 References D B" at bounding box center [110, 149] width 136 height 21
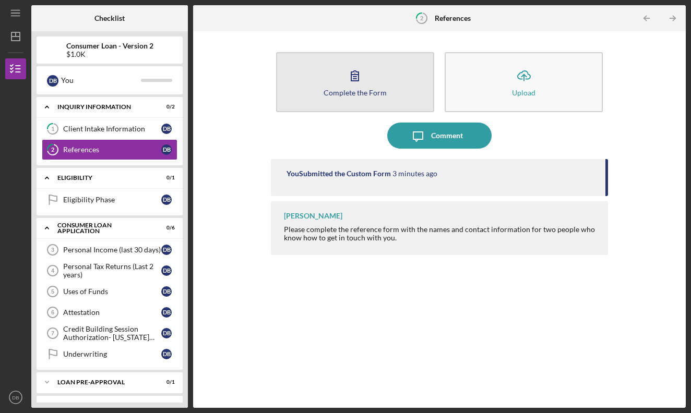
click at [405, 101] on button "Complete the Form Form" at bounding box center [355, 82] width 158 height 60
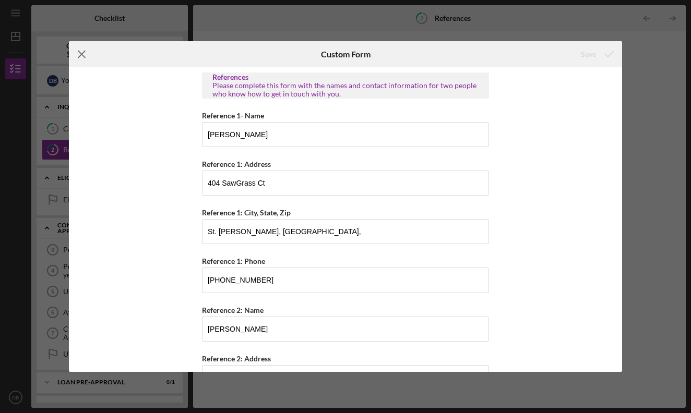
click at [80, 56] on line at bounding box center [82, 54] width 7 height 7
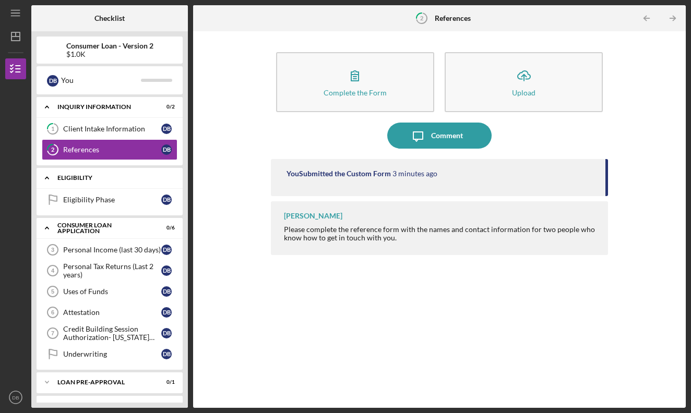
click at [133, 187] on div "Icon/Expander Eligibility 0 / 1" at bounding box center [110, 177] width 146 height 21
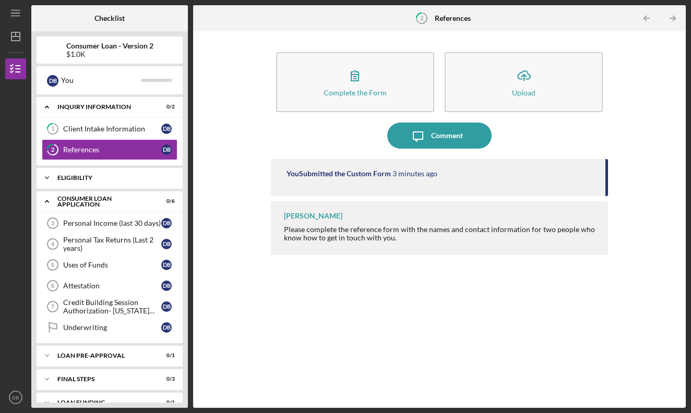
click at [130, 179] on div "Eligibility" at bounding box center [113, 178] width 112 height 6
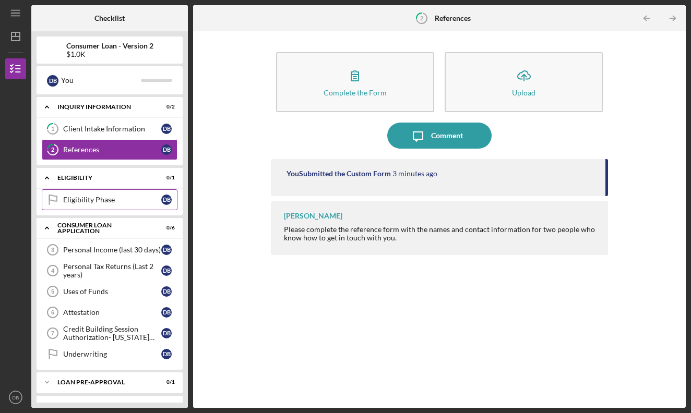
click at [136, 203] on div "Eligibility Phase" at bounding box center [112, 200] width 98 height 8
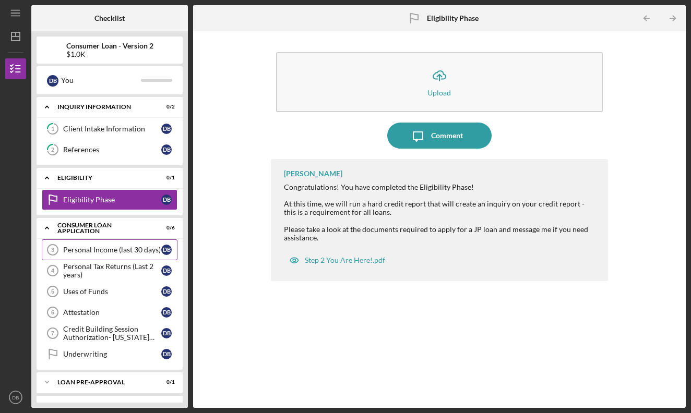
click at [107, 253] on div "Personal Income (last 30 days)" at bounding box center [112, 250] width 98 height 8
